Goal: Use online tool/utility: Utilize a website feature to perform a specific function

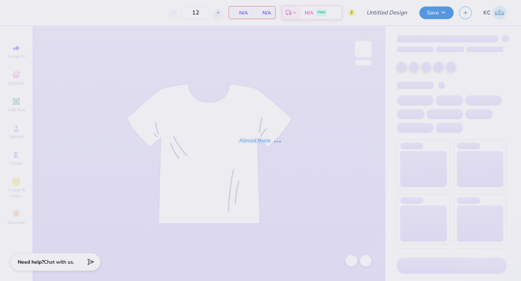
type input "50"
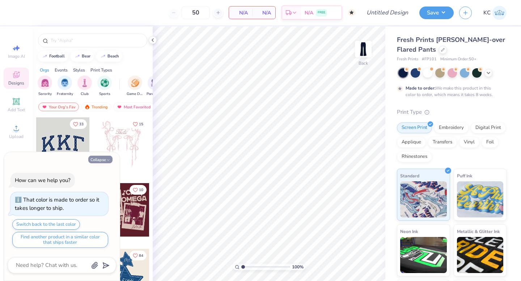
click at [104, 159] on button "Collapse" at bounding box center [100, 160] width 24 height 8
type textarea "x"
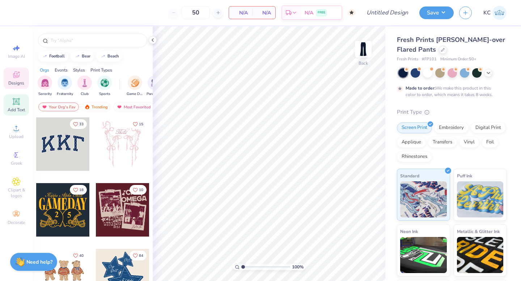
click at [13, 110] on span "Add Text" at bounding box center [16, 110] width 17 height 6
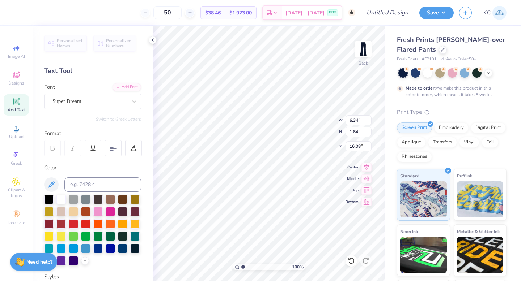
scroll to position [0, 3]
type textarea "https://www.flared-pants?color=true-blue&filter%5Btypes%5D=Sweatpants"
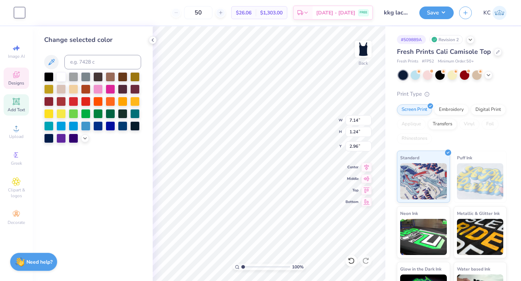
click at [13, 109] on span "Add Text" at bounding box center [16, 110] width 17 height 6
type input "3.96"
type input "1.15"
type input "6.43"
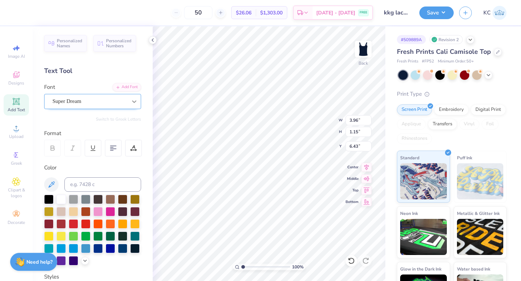
type input "7.14"
type input "1.24"
type input "2.96"
type input "3.96"
type input "1.15"
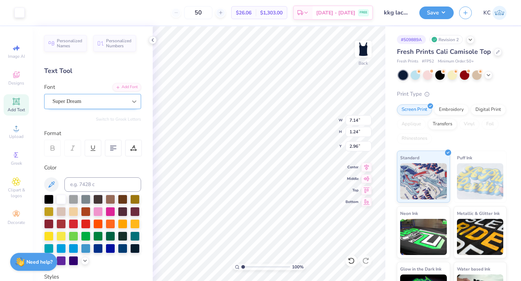
type input "6.43"
type input "2.44"
type input "8.22"
type input "1.43"
type input "2.36"
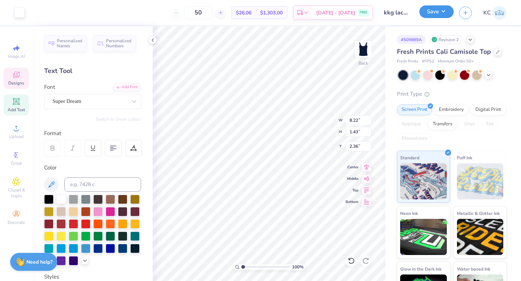
click at [426, 15] on button "Save" at bounding box center [436, 11] width 34 height 13
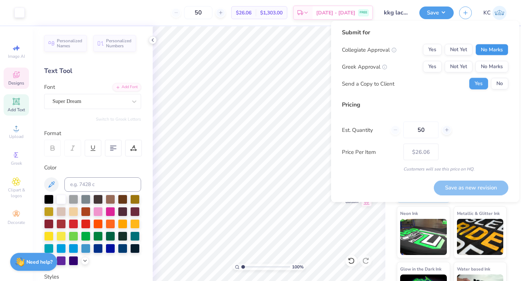
click at [498, 46] on button "No Marks" at bounding box center [491, 50] width 33 height 12
click at [459, 62] on button "Not Yet" at bounding box center [458, 67] width 28 height 12
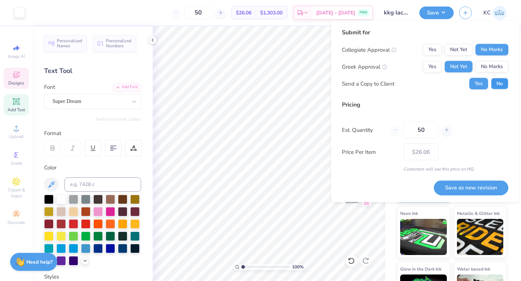
click at [500, 81] on button "No" at bounding box center [499, 84] width 17 height 12
click at [462, 184] on button "Save as new revision" at bounding box center [471, 187] width 74 height 15
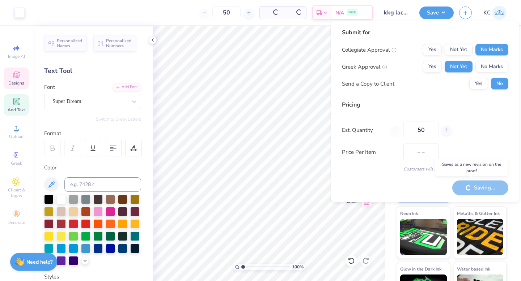
type input "$26.06"
